Goal: Find specific page/section: Find specific page/section

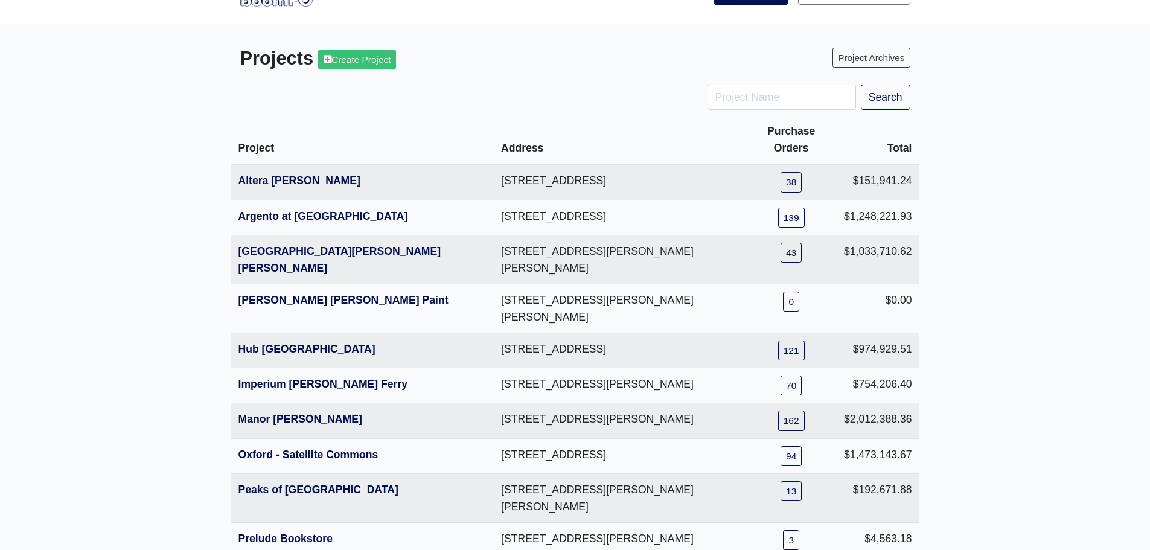
scroll to position [60, 0]
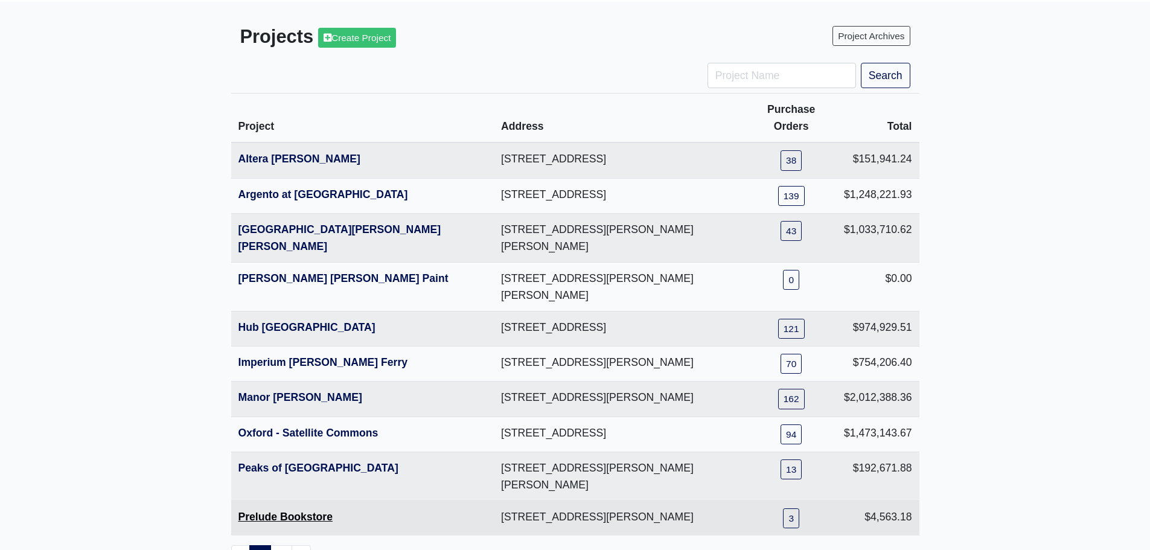
click at [296, 511] on link "Prelude Bookstore" at bounding box center [285, 517] width 94 height 12
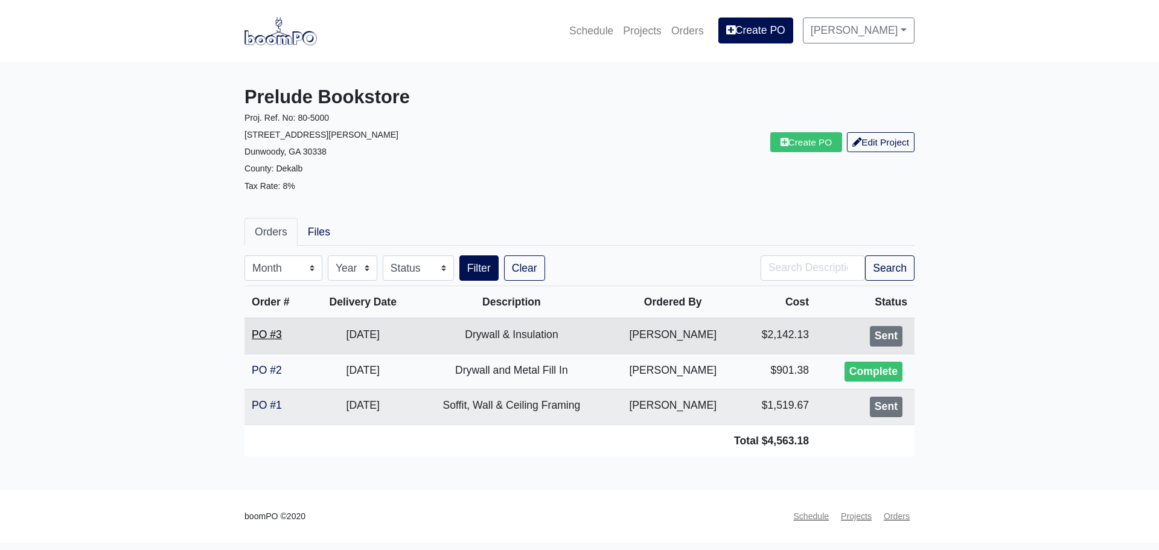
click at [255, 328] on link "PO #3" at bounding box center [267, 334] width 30 height 12
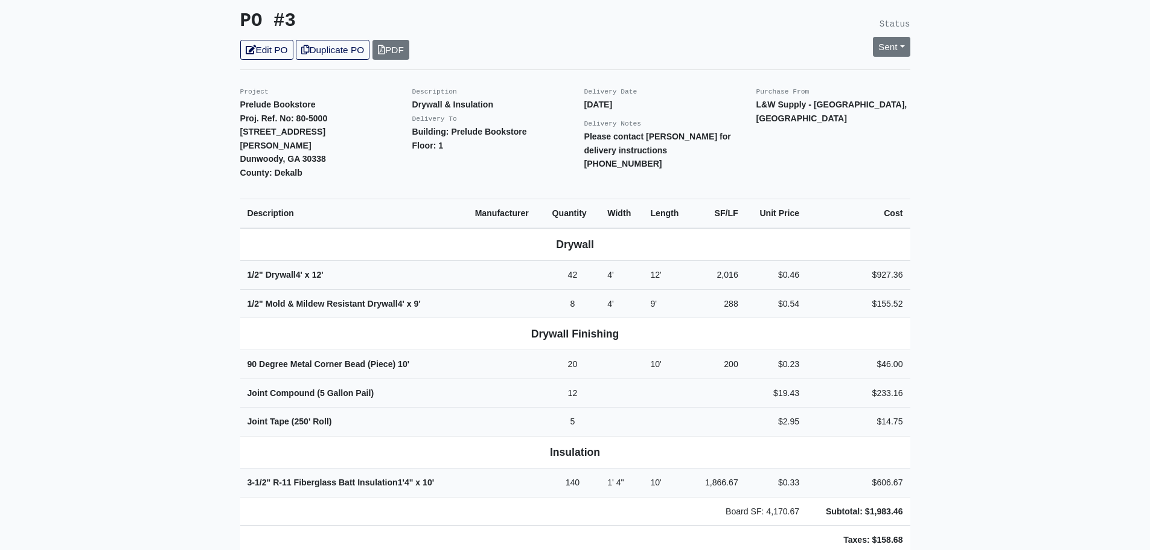
scroll to position [241, 0]
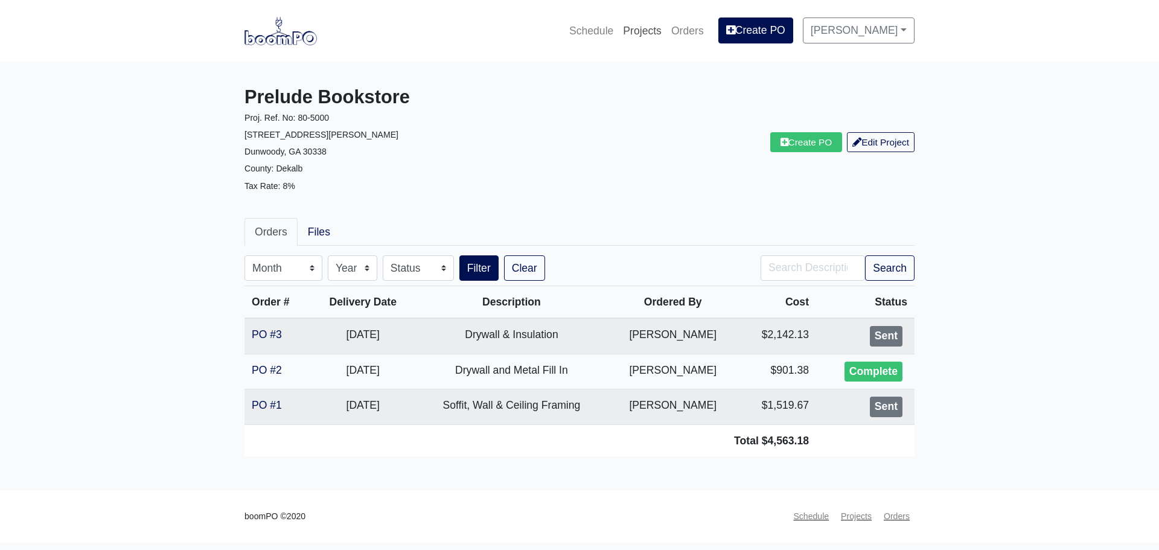
click at [652, 27] on link "Projects" at bounding box center [642, 31] width 48 height 27
